Goal: Task Accomplishment & Management: Manage account settings

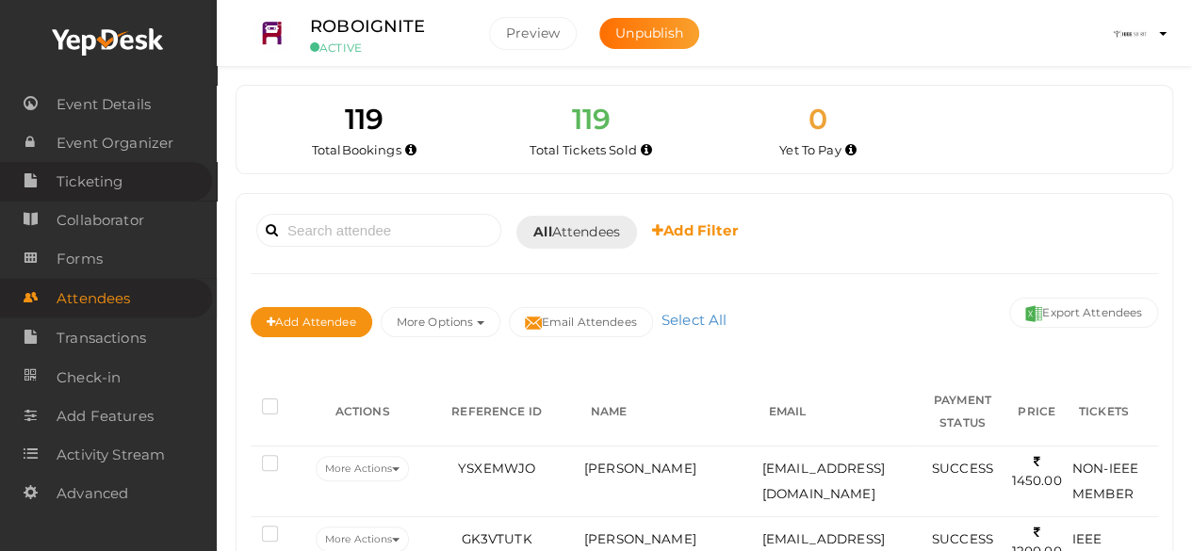
click at [150, 174] on link "Ticketing" at bounding box center [106, 181] width 212 height 39
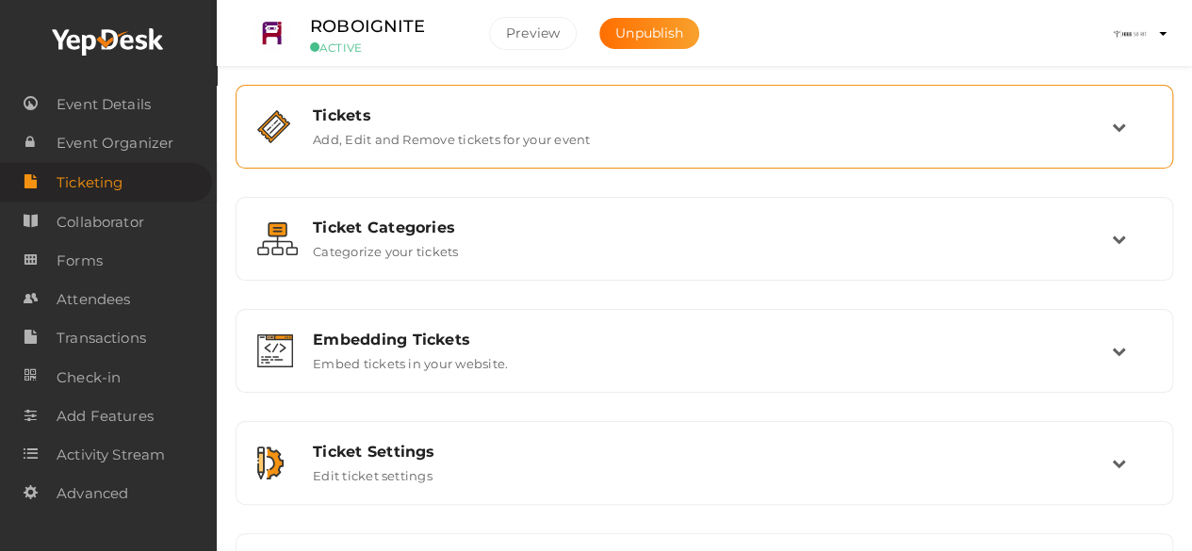
click at [641, 152] on div "Tickets Add, Edit and Remove tickets for your event" at bounding box center [704, 126] width 917 height 63
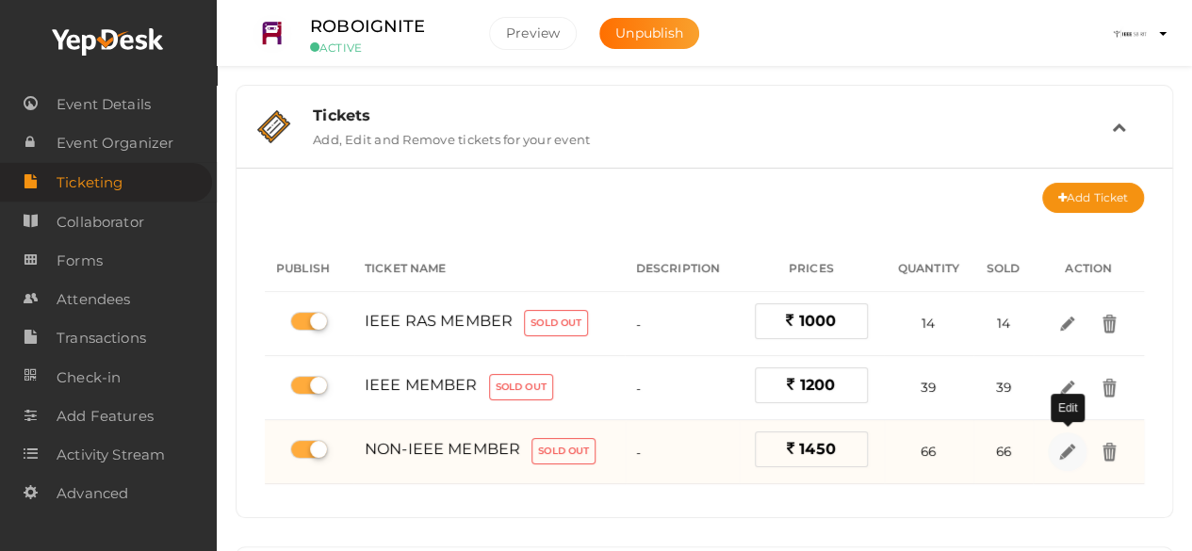
click at [1055, 450] on link at bounding box center [1067, 452] width 39 height 39
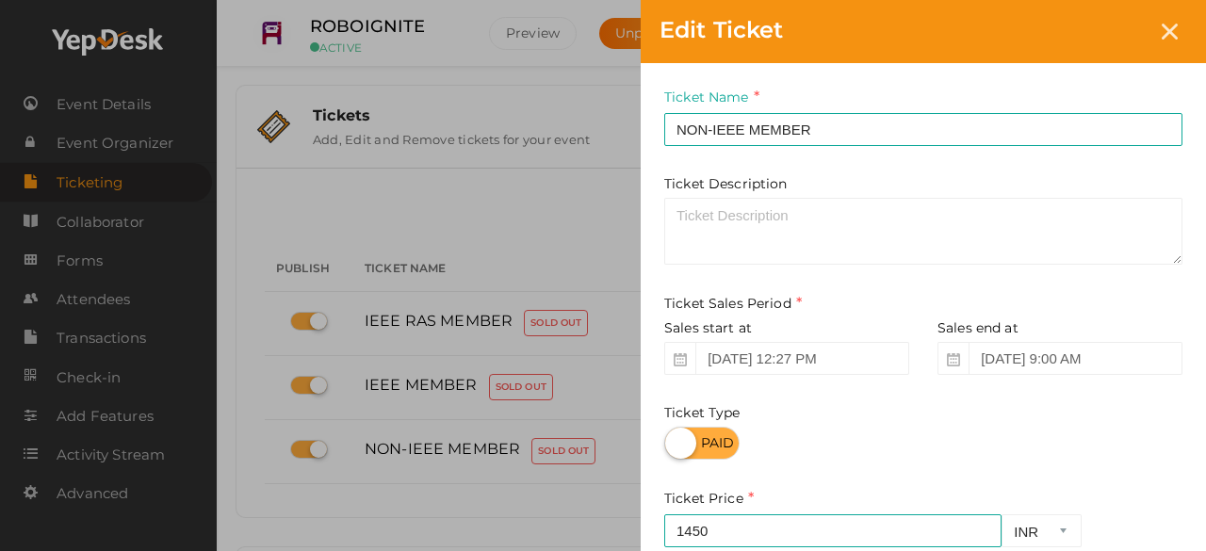
scroll to position [319, 0]
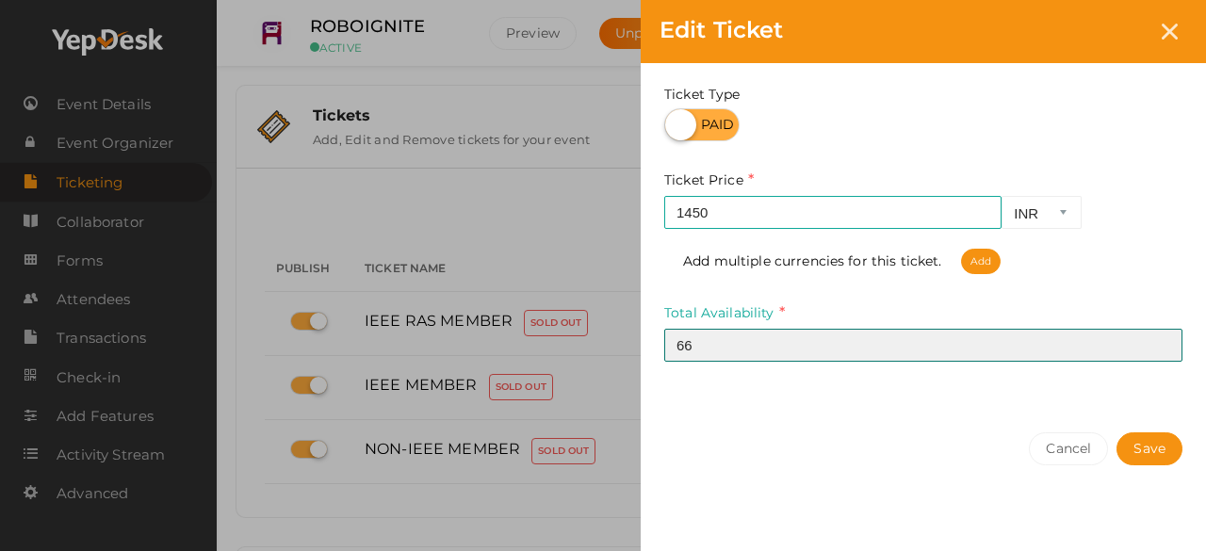
click at [780, 350] on input "66" at bounding box center [923, 345] width 518 height 33
type input "67"
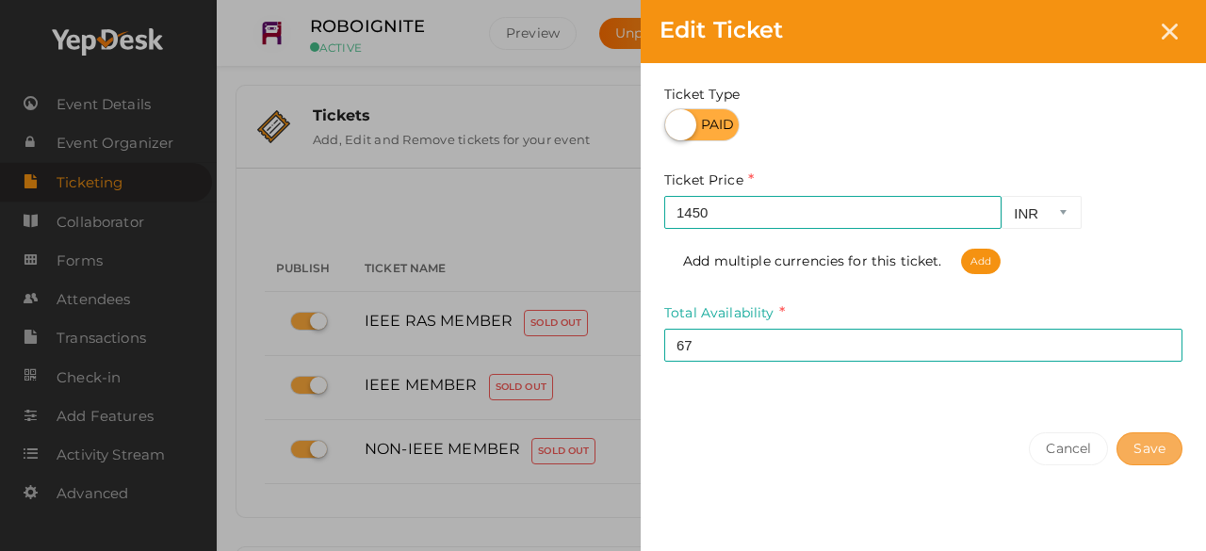
click at [1163, 460] on button "Save" at bounding box center [1150, 449] width 66 height 33
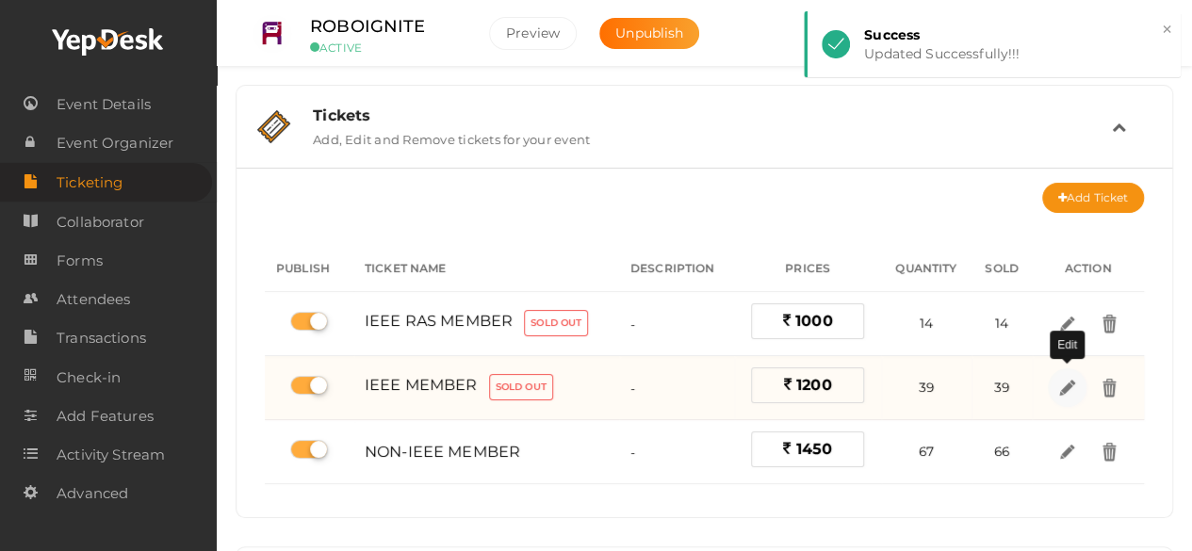
click at [1069, 384] on img at bounding box center [1067, 388] width 22 height 22
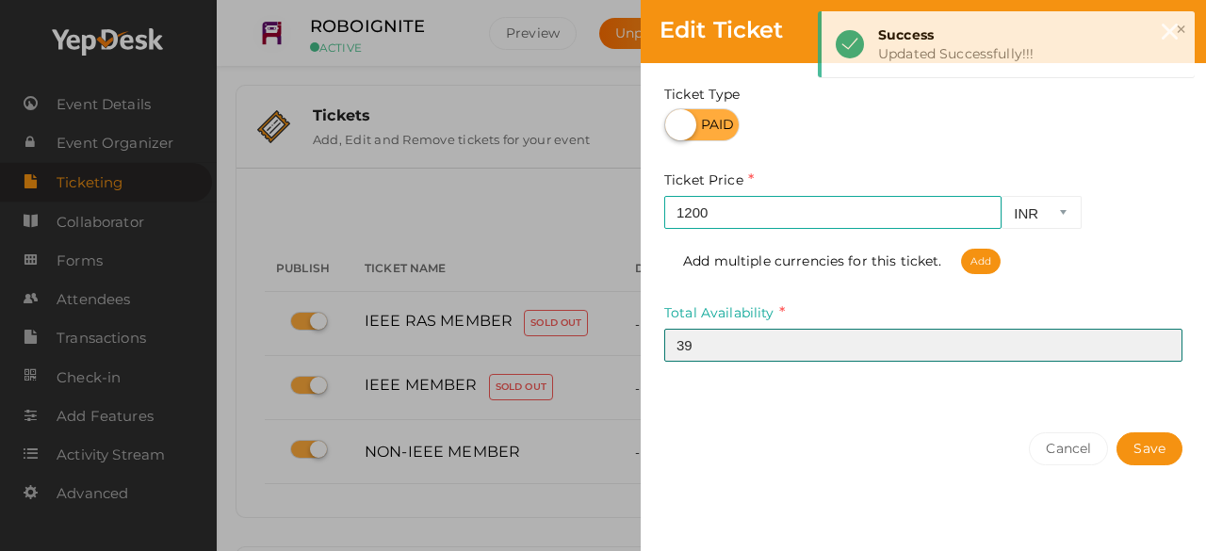
click at [905, 359] on input "39" at bounding box center [923, 345] width 518 height 33
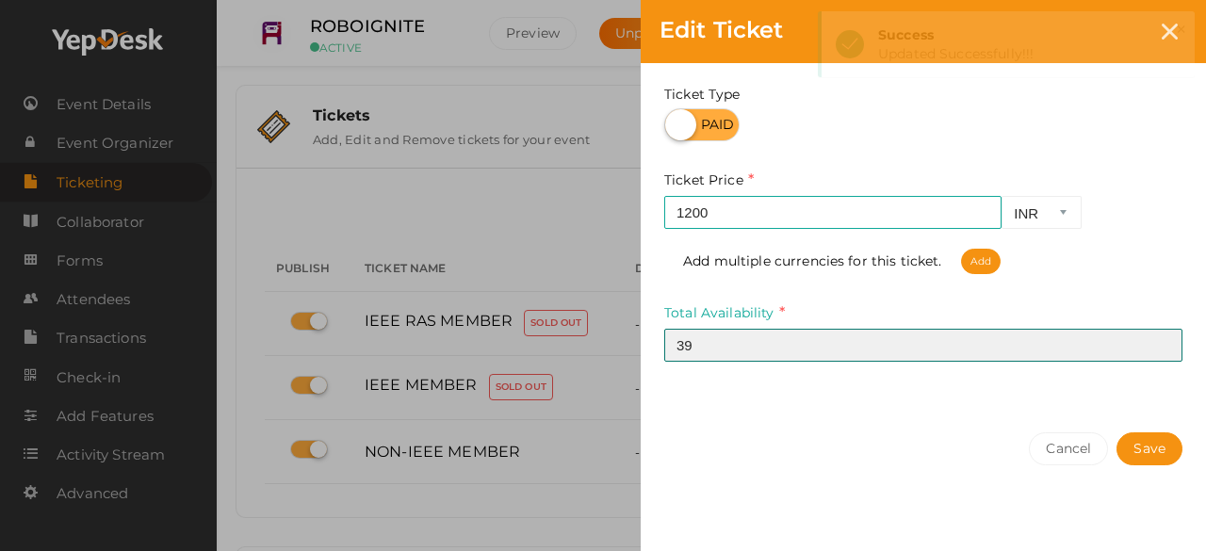
type input "3"
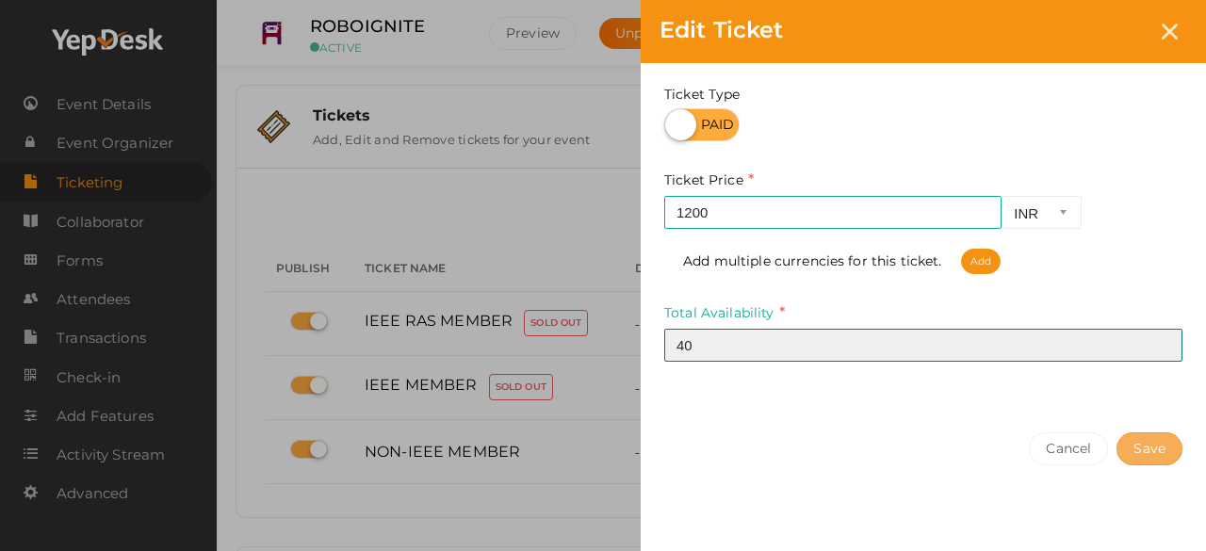
type input "40"
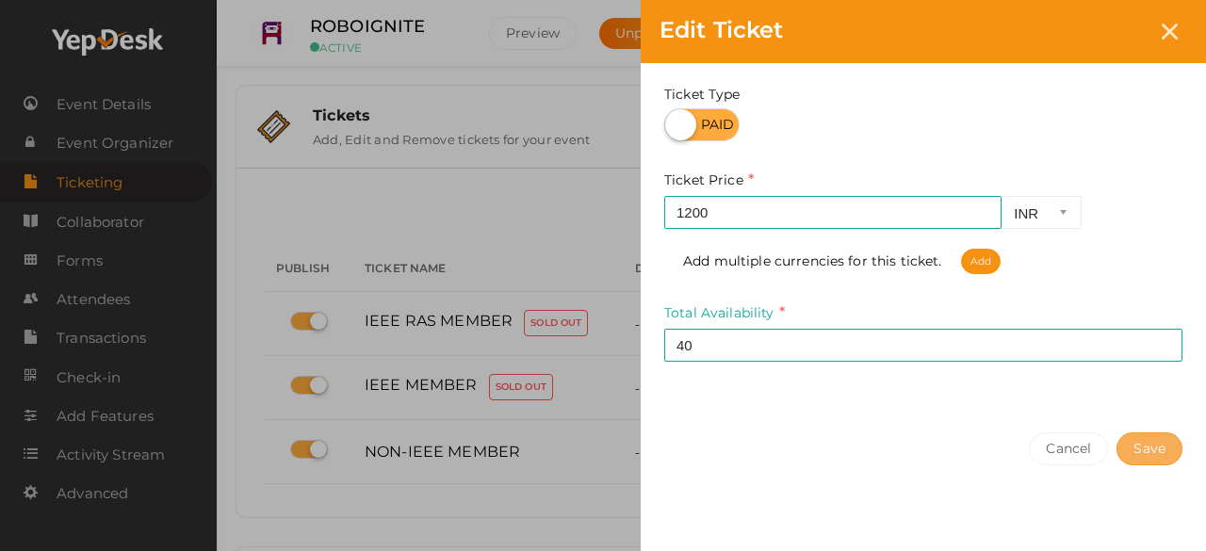
click at [1140, 441] on button "Save" at bounding box center [1150, 449] width 66 height 33
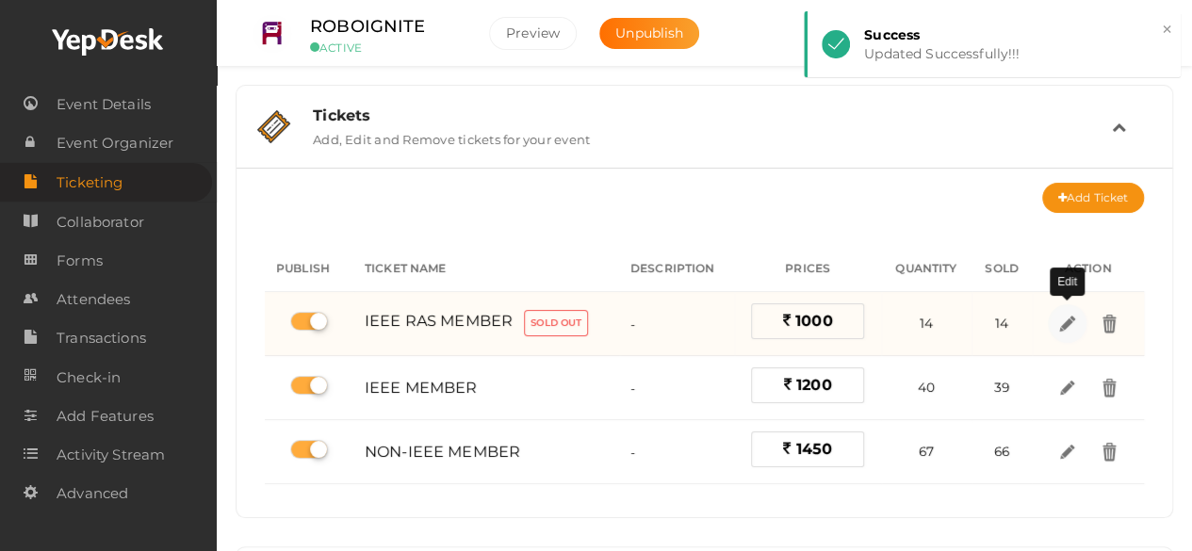
click at [1069, 329] on img at bounding box center [1067, 324] width 22 height 22
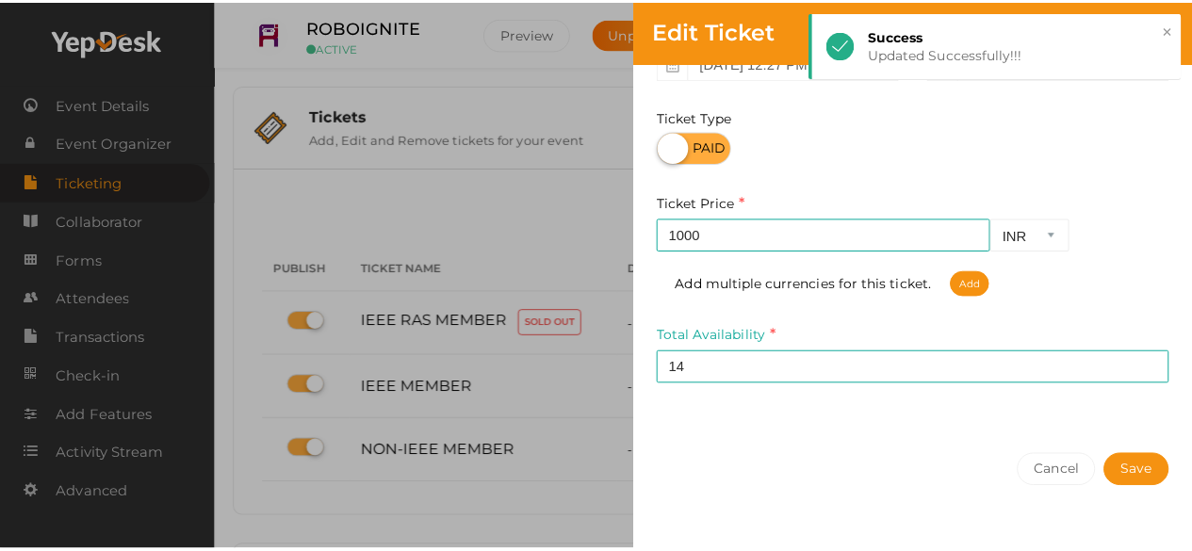
scroll to position [303, 0]
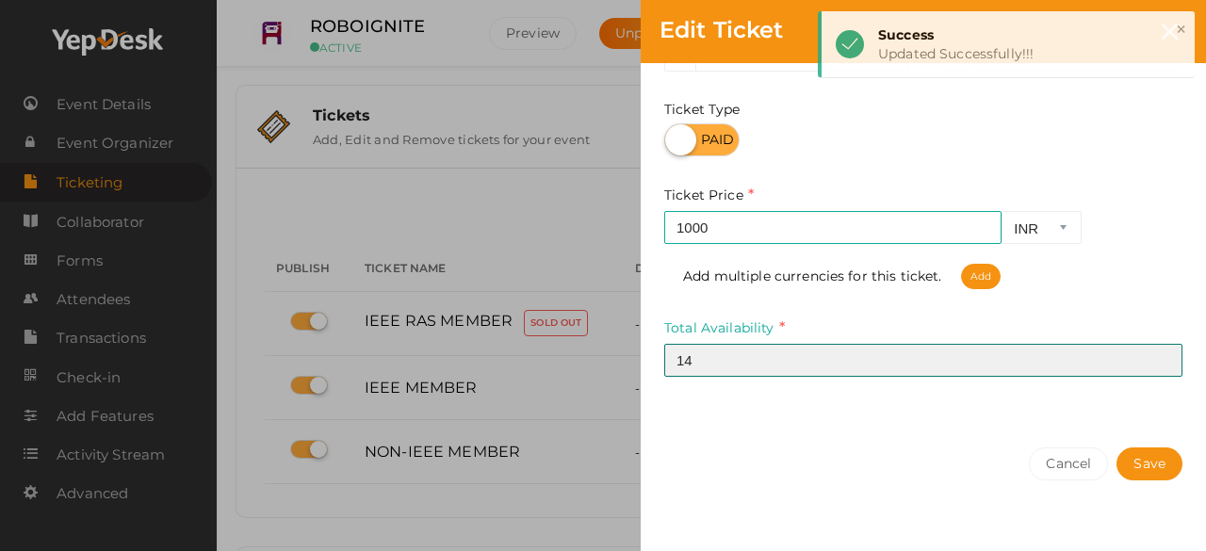
click at [921, 367] on input "14" at bounding box center [923, 360] width 518 height 33
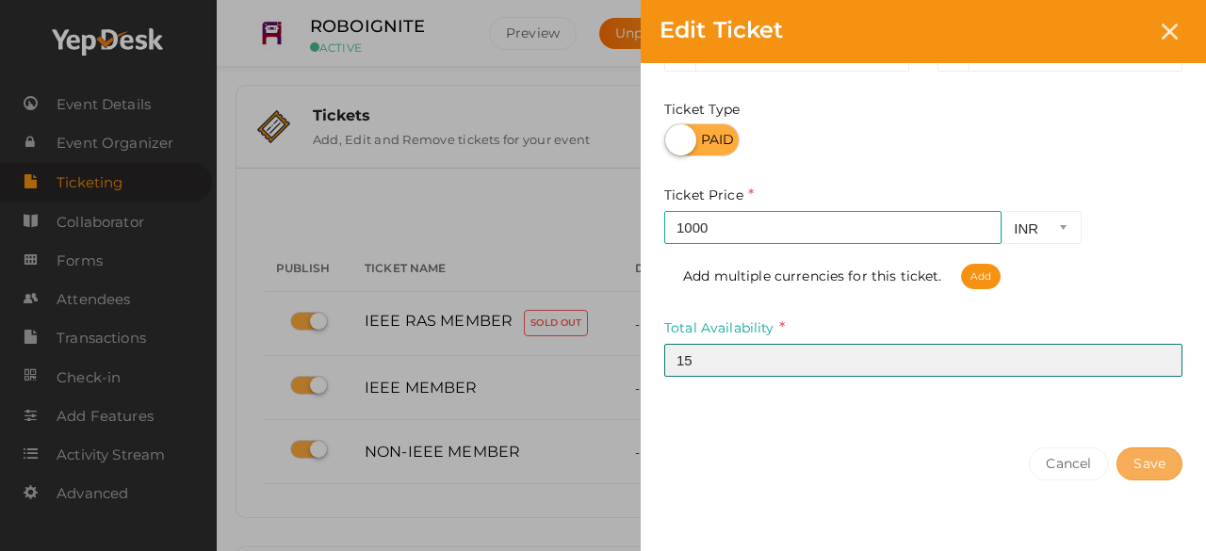
type input "15"
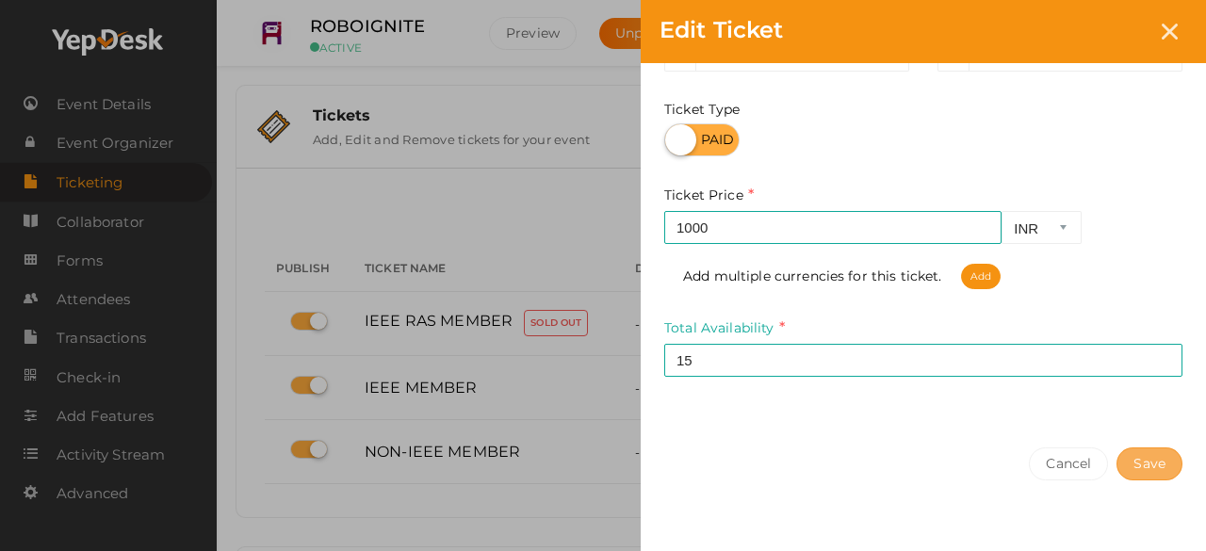
click at [1153, 450] on button "Save" at bounding box center [1150, 464] width 66 height 33
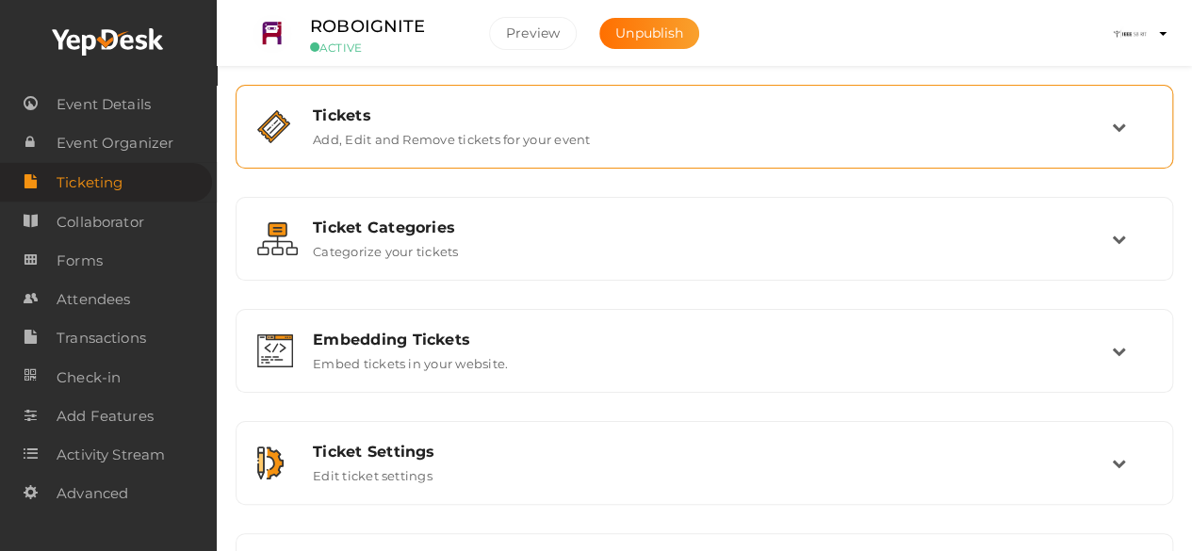
click at [512, 126] on label "Add, Edit and Remove tickets for your event" at bounding box center [451, 135] width 277 height 23
